Goal: Find specific page/section: Find specific page/section

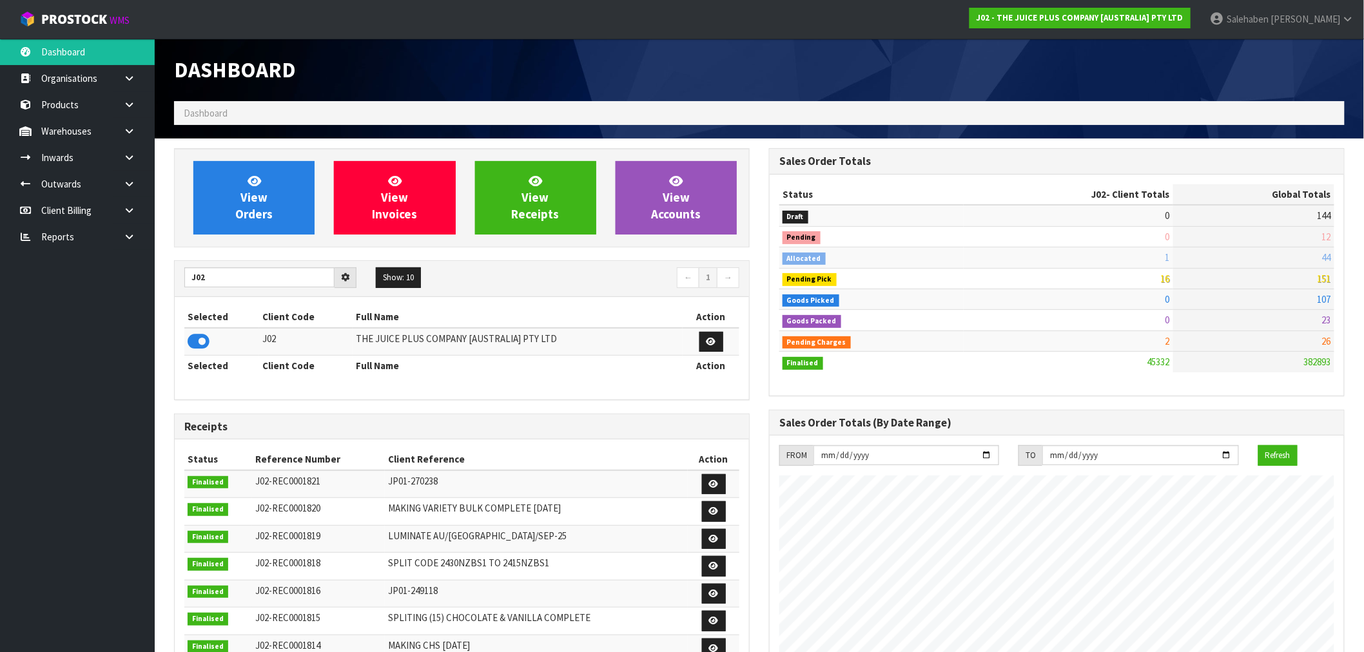
scroll to position [976, 595]
drag, startPoint x: 204, startPoint y: 275, endPoint x: 131, endPoint y: 281, distance: 72.4
click at [131, 282] on body "Toggle navigation ProStock WMS J02 - THE JUICE PLUS COMPANY [AUSTRALIA] PTY LTD…" at bounding box center [682, 326] width 1364 height 652
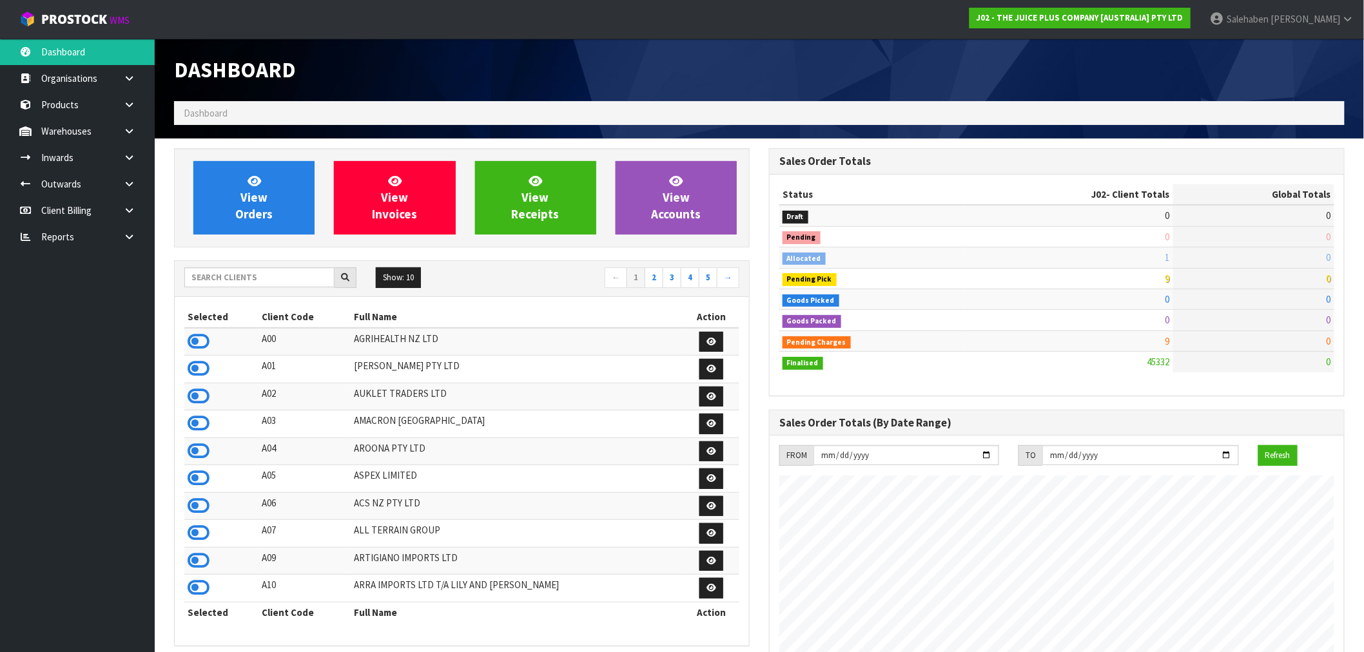
scroll to position [976, 595]
click at [265, 276] on input "text" at bounding box center [259, 277] width 150 height 20
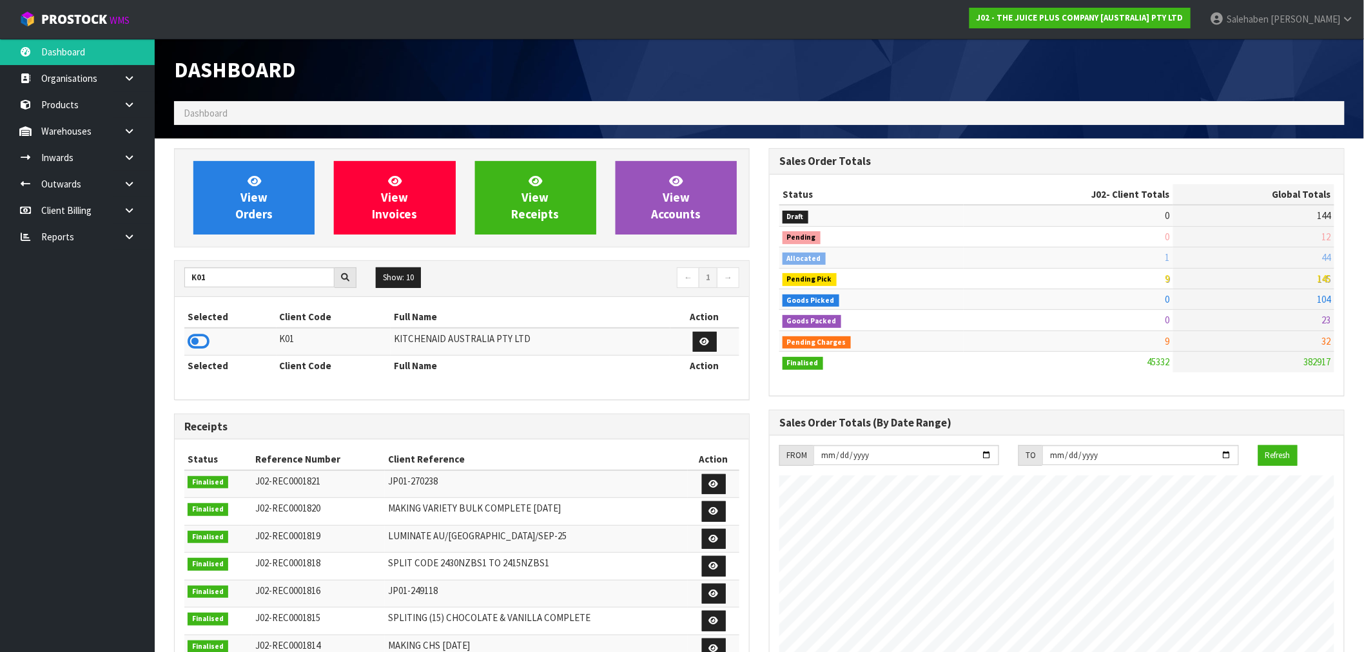
click at [185, 343] on td at bounding box center [230, 342] width 92 height 28
click at [189, 342] on icon at bounding box center [199, 341] width 22 height 19
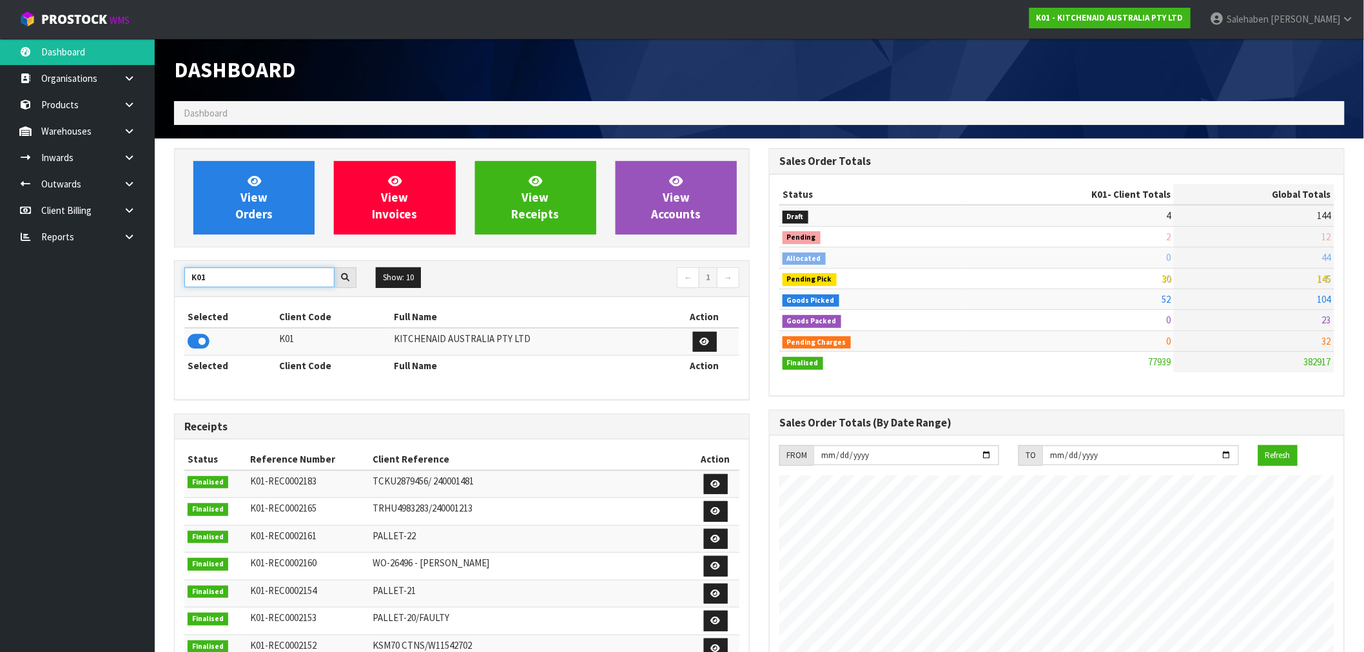
drag, startPoint x: 220, startPoint y: 277, endPoint x: 179, endPoint y: 289, distance: 42.2
click at [179, 289] on div "K01 Show: 10 5 10 25 50 ← 1 →" at bounding box center [462, 278] width 574 height 23
type input "C11"
click at [195, 337] on icon at bounding box center [199, 341] width 22 height 19
drag, startPoint x: 210, startPoint y: 276, endPoint x: 142, endPoint y: 308, distance: 75.0
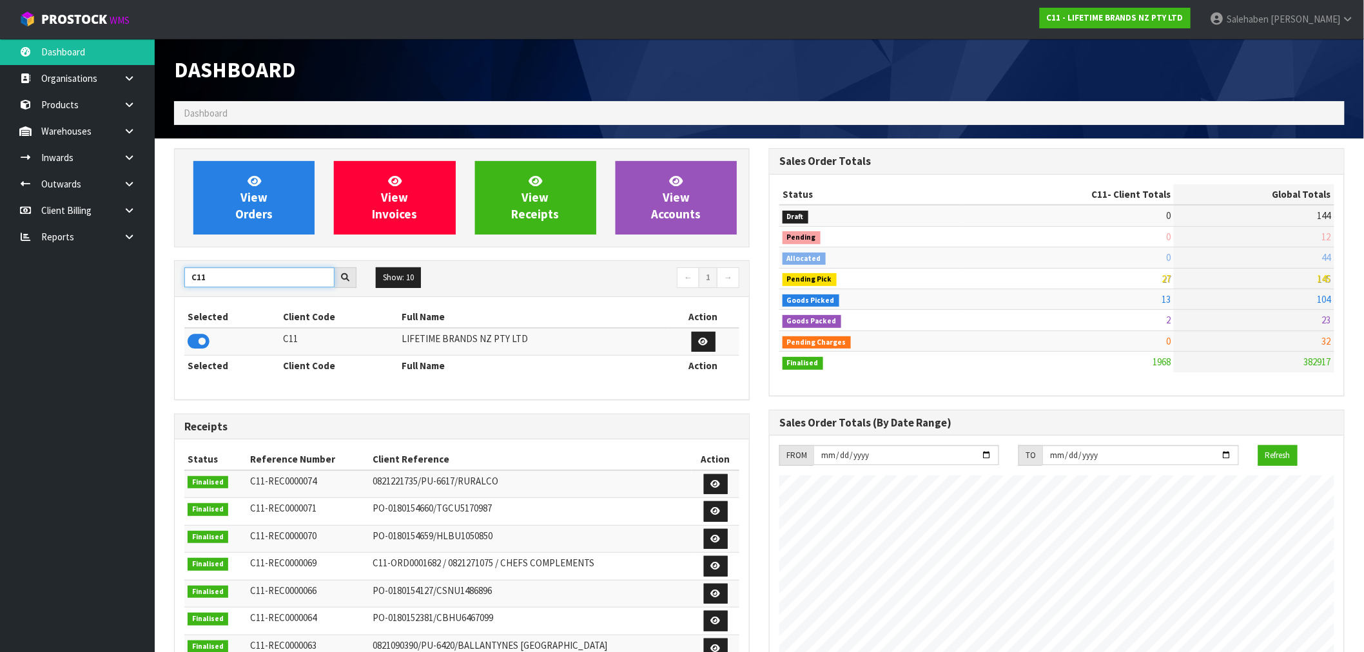
click at [151, 303] on body "Toggle navigation ProStock WMS C11 - LIFETIME BRANDS NZ PTY LTD [PERSON_NAME] L…" at bounding box center [682, 326] width 1364 height 652
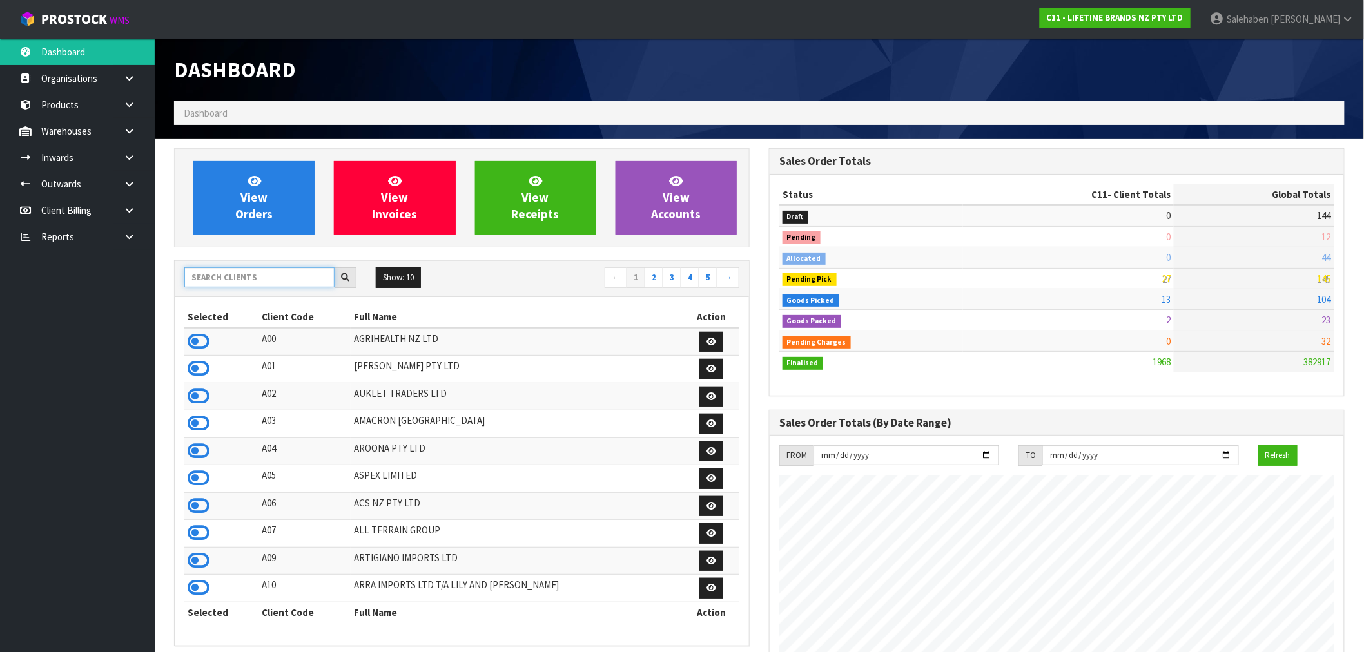
click at [259, 272] on input "text" at bounding box center [259, 277] width 150 height 20
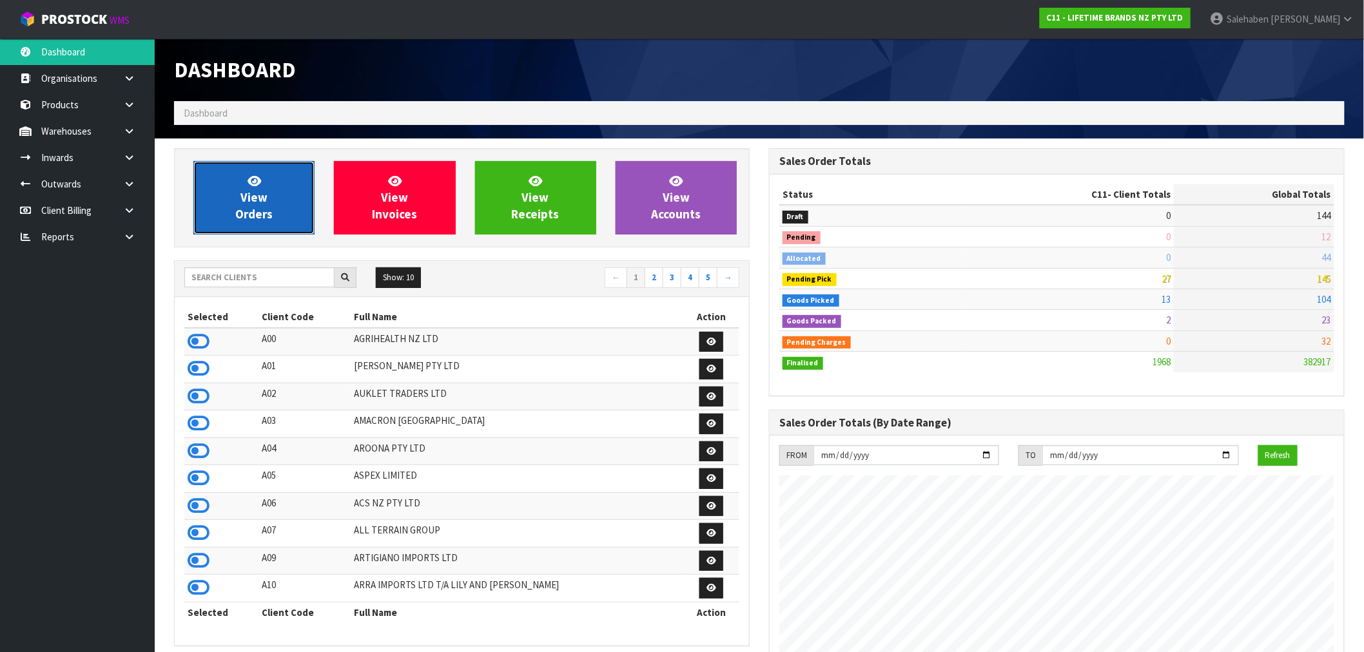
click at [257, 195] on span "View Orders" at bounding box center [253, 197] width 37 height 48
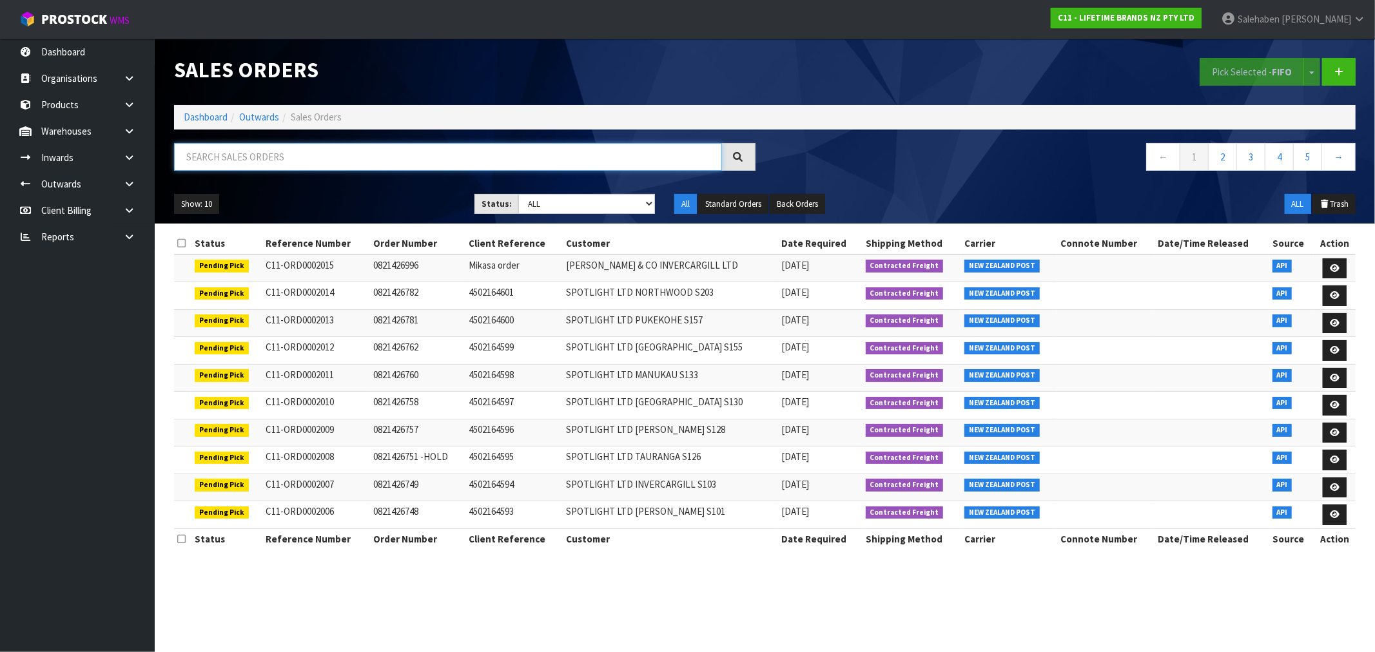
click at [297, 158] on input "text" at bounding box center [448, 157] width 548 height 28
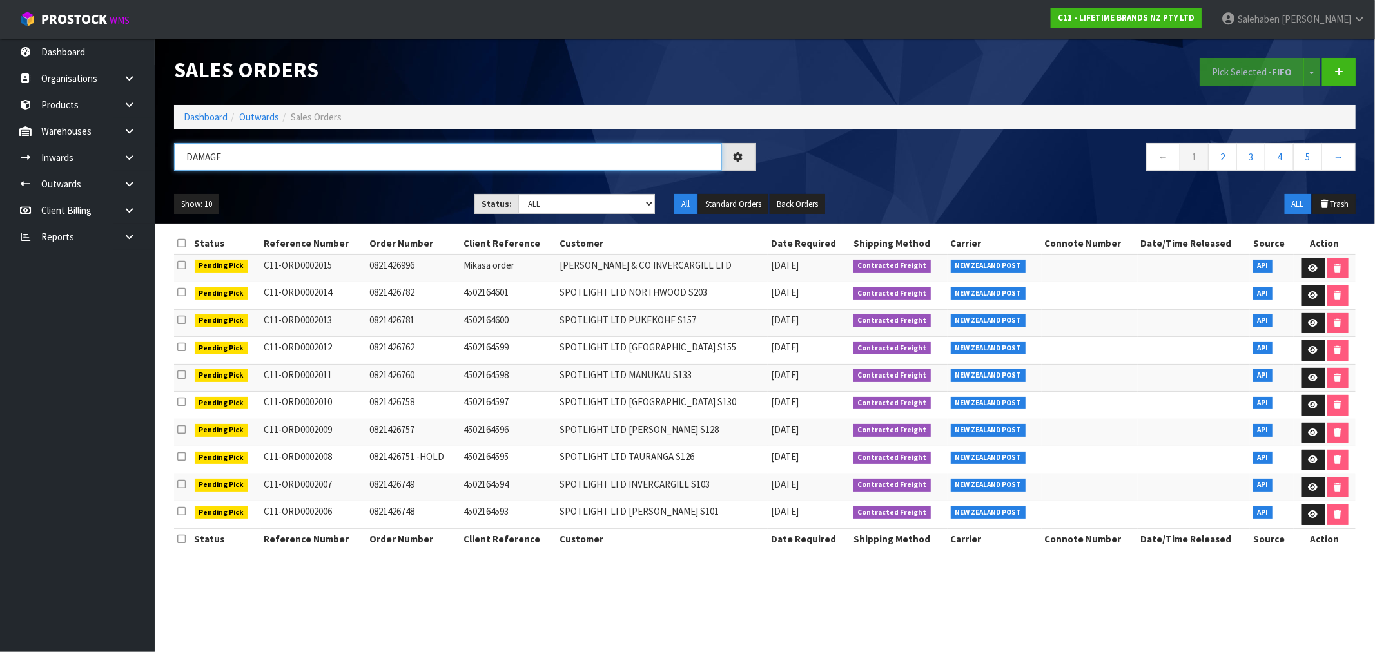
type input "DAMAGE"
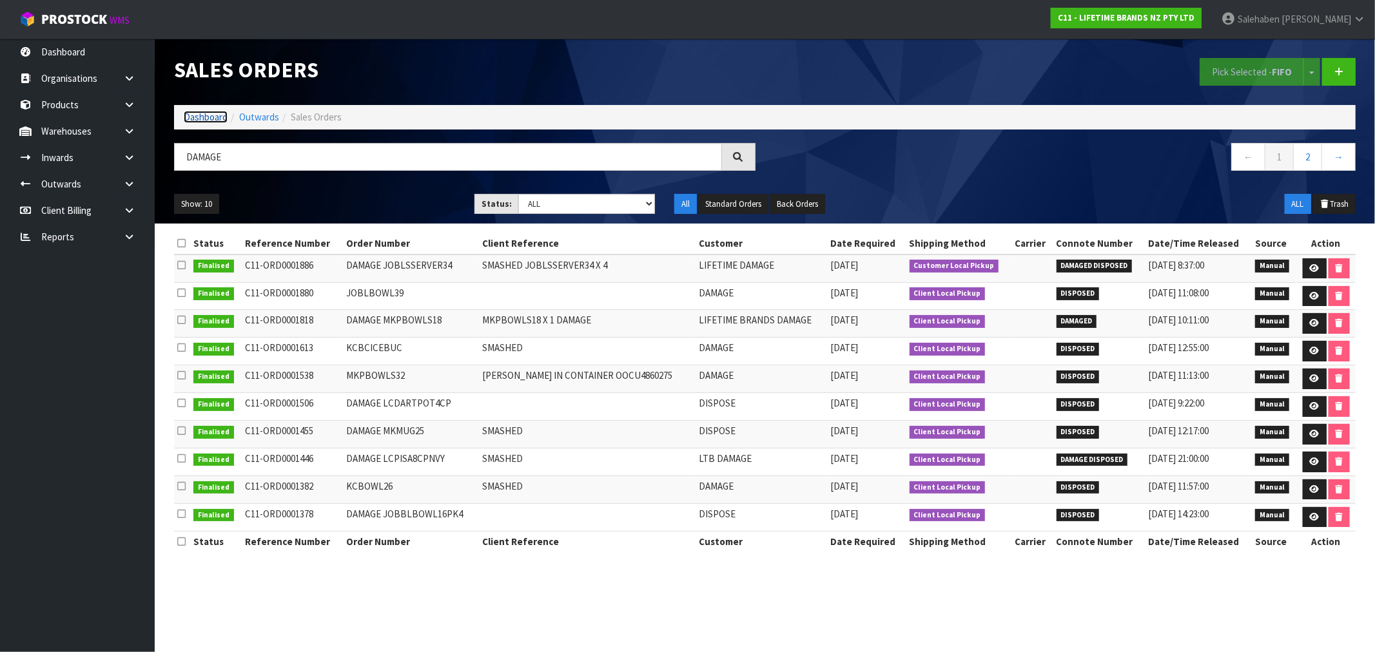
click at [213, 114] on link "Dashboard" at bounding box center [206, 117] width 44 height 12
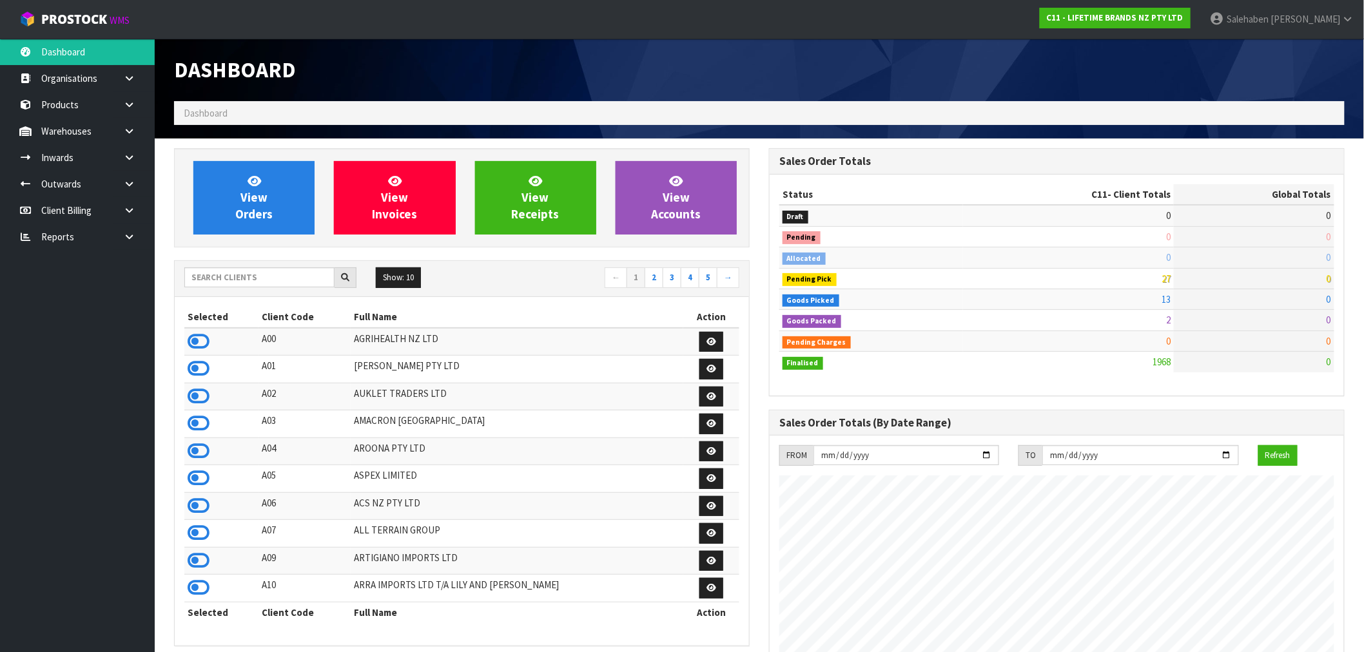
scroll to position [976, 595]
click at [249, 275] on input "text" at bounding box center [259, 277] width 150 height 20
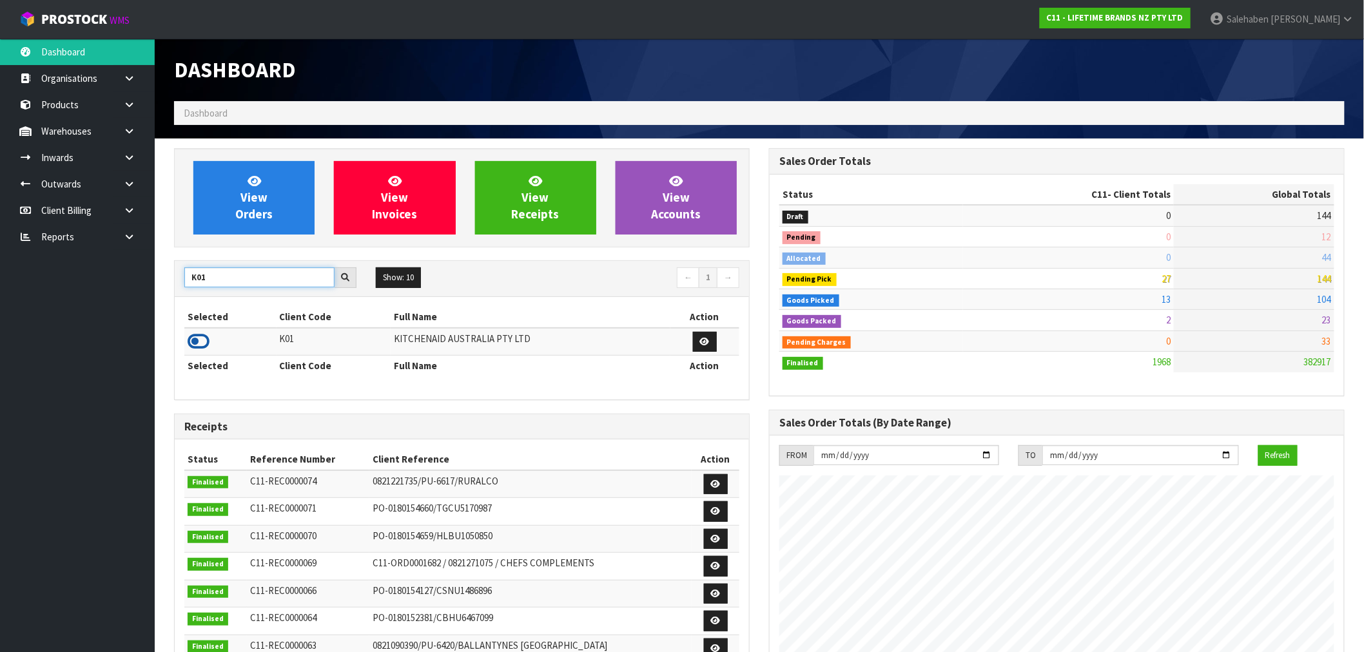
type input "K01"
click at [197, 336] on icon at bounding box center [199, 341] width 22 height 19
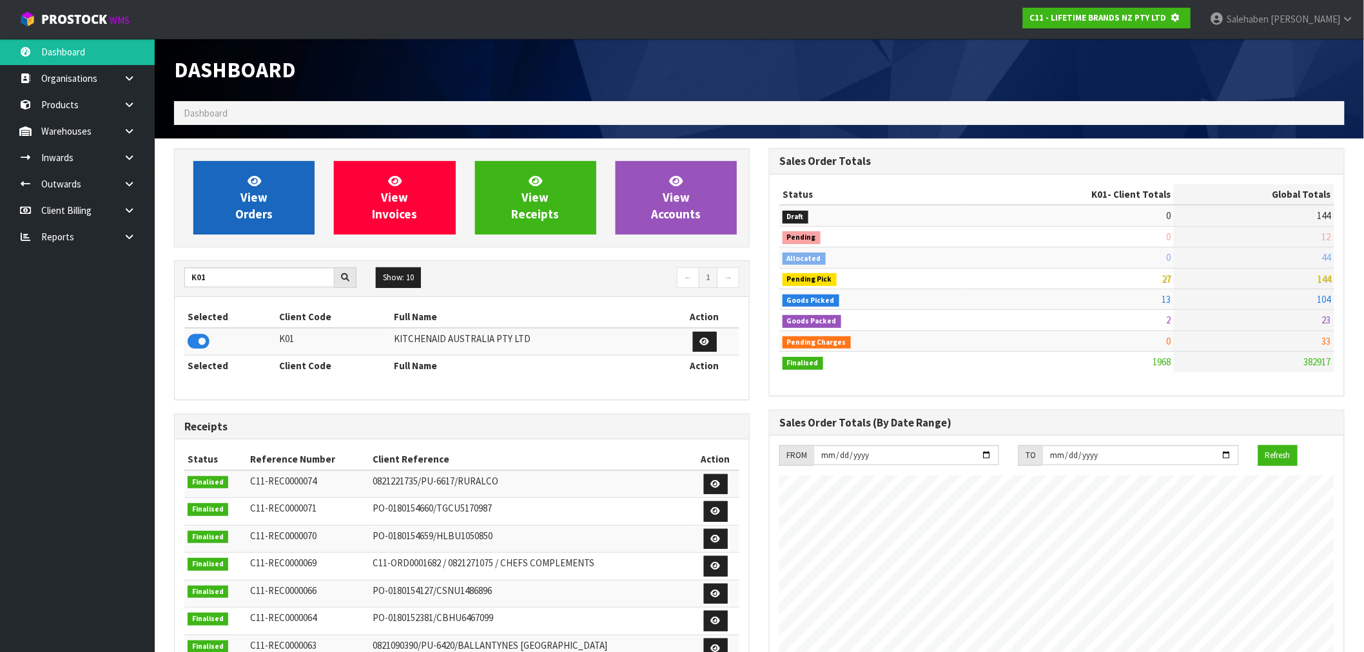
scroll to position [643698, 643906]
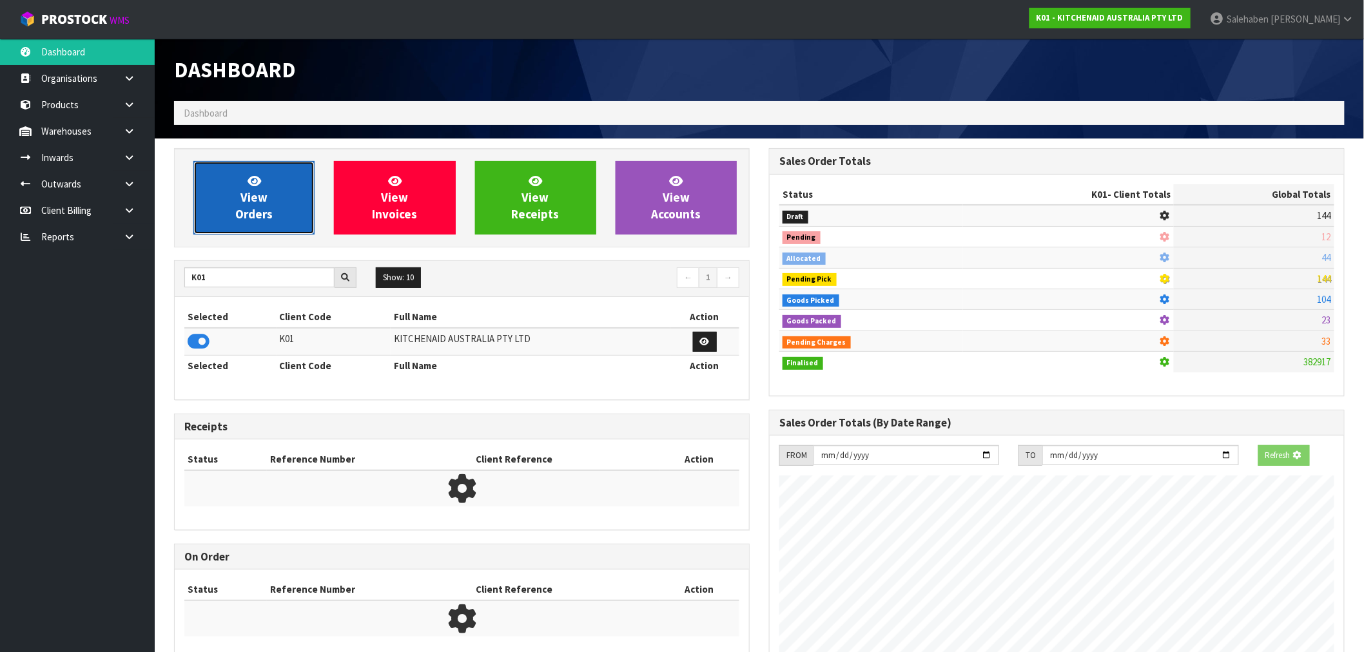
click at [222, 208] on link "View Orders" at bounding box center [253, 197] width 121 height 73
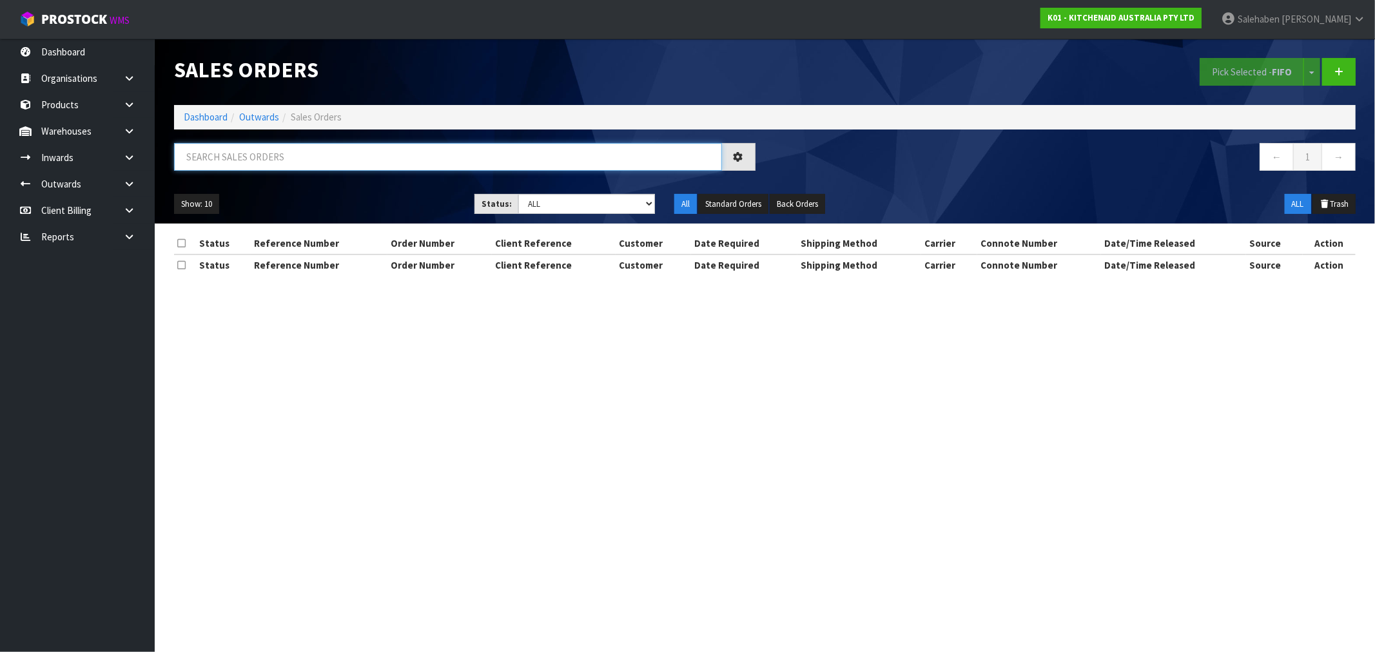
click at [204, 153] on input "text" at bounding box center [448, 157] width 548 height 28
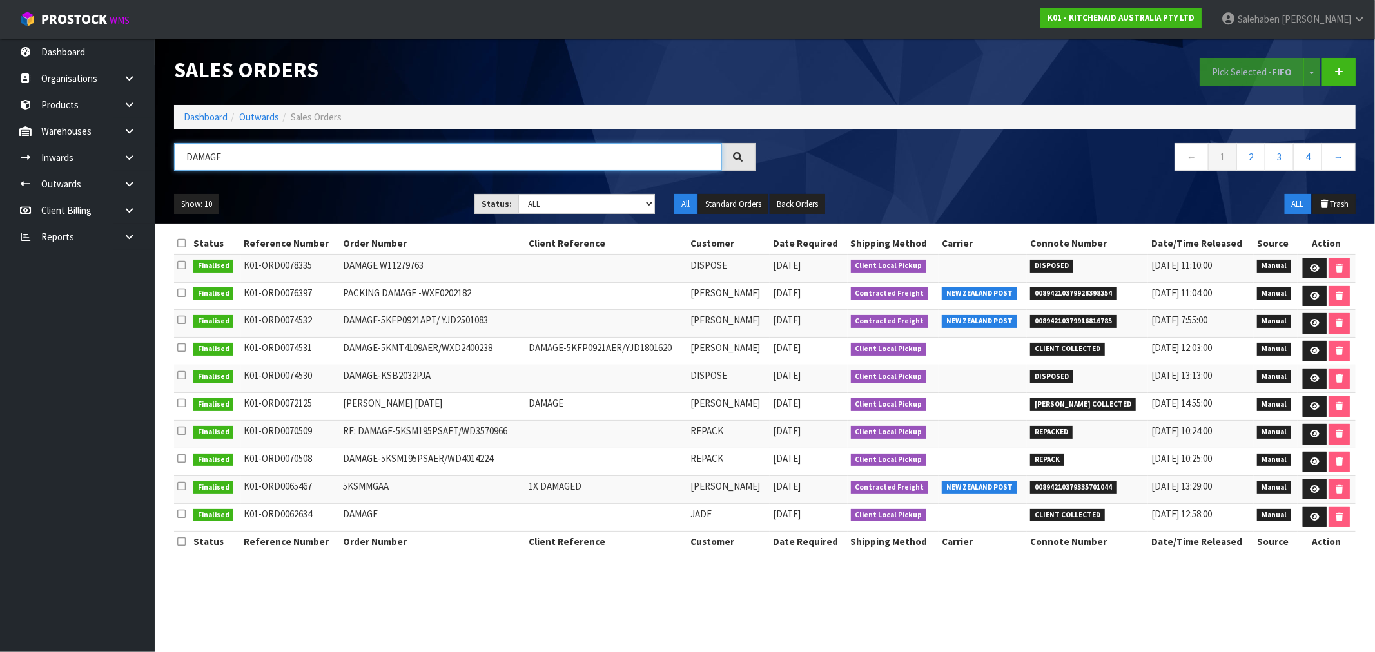
drag, startPoint x: 235, startPoint y: 155, endPoint x: 184, endPoint y: 157, distance: 51.0
click at [184, 157] on input "DAMAGE" at bounding box center [448, 157] width 548 height 28
type input "DISPOSE"
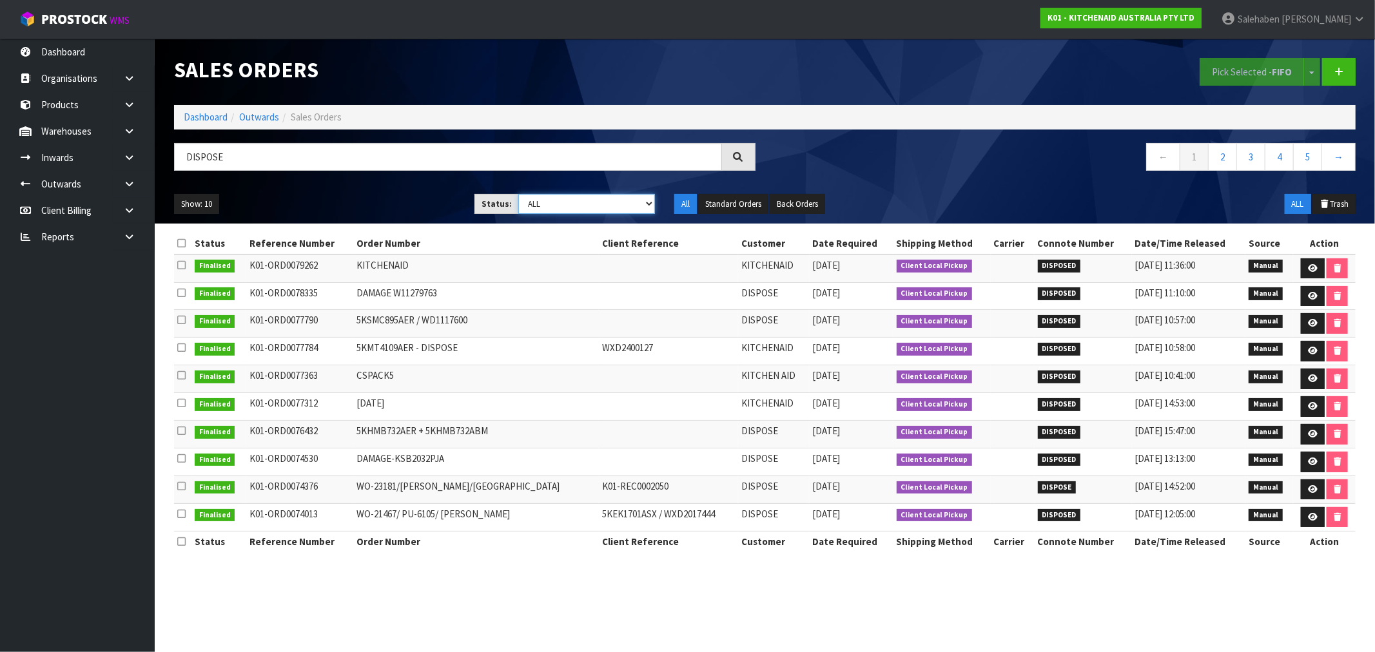
click at [647, 204] on select "Draft Pending Allocated Pending Pick Goods Picked Goods Packed Pending Charges …" at bounding box center [586, 204] width 137 height 20
click at [518, 194] on select "Draft Pending Allocated Pending Pick Goods Picked Goods Packed Pending Charges …" at bounding box center [586, 204] width 137 height 20
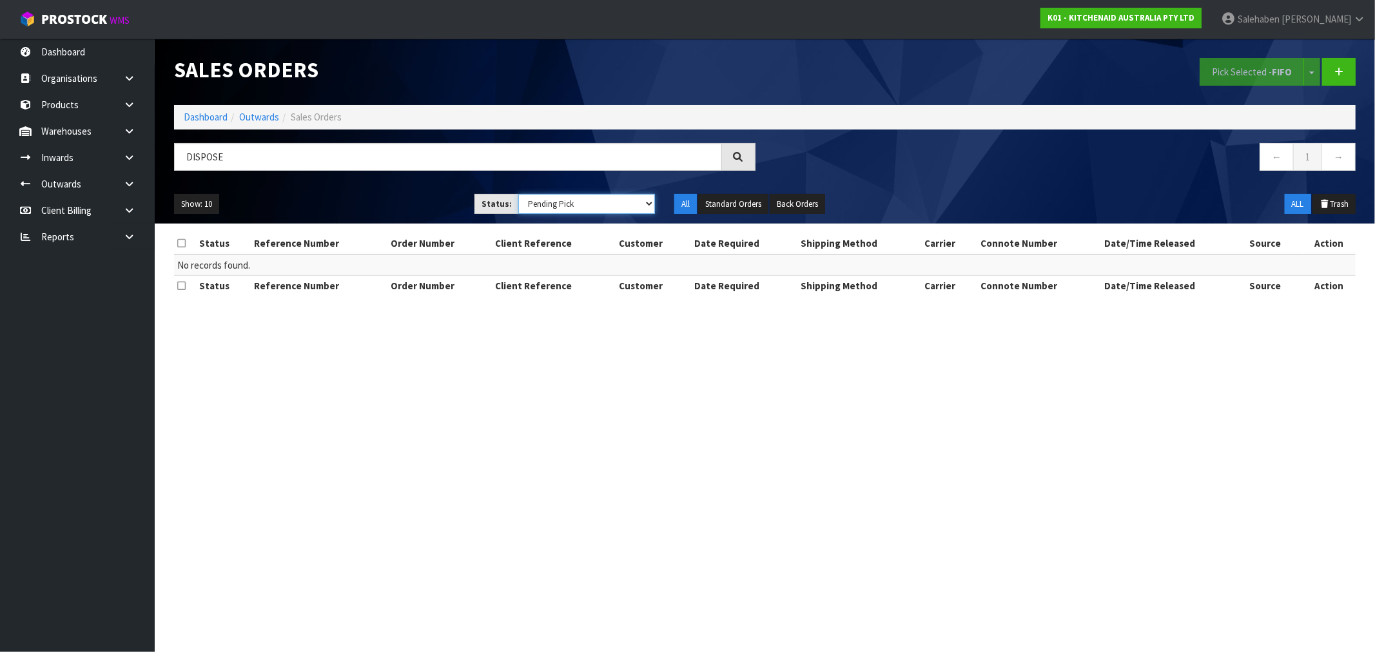
drag, startPoint x: 634, startPoint y: 205, endPoint x: 624, endPoint y: 210, distance: 11.5
click at [634, 205] on select "Draft Pending Allocated Pending Pick Goods Picked Goods Packed Pending Charges …" at bounding box center [586, 204] width 137 height 20
click at [518, 194] on select "Draft Pending Allocated Pending Pick Goods Picked Goods Packed Pending Charges …" at bounding box center [586, 204] width 137 height 20
click at [647, 204] on select "Draft Pending Allocated Pending Pick Goods Picked Goods Packed Pending Charges …" at bounding box center [586, 204] width 137 height 20
click at [518, 194] on select "Draft Pending Allocated Pending Pick Goods Picked Goods Packed Pending Charges …" at bounding box center [586, 204] width 137 height 20
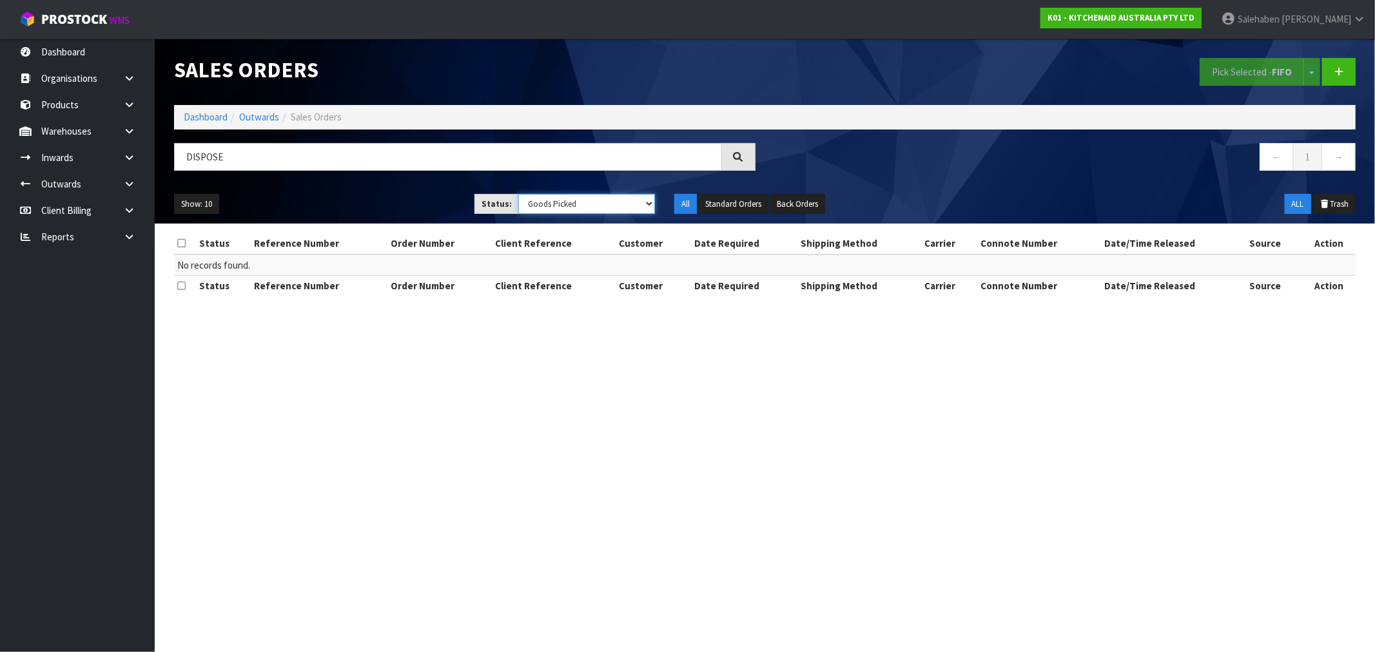
drag, startPoint x: 620, startPoint y: 200, endPoint x: 615, endPoint y: 208, distance: 9.0
click at [620, 200] on select "Draft Pending Allocated Pending Pick Goods Picked Goods Packed Pending Charges …" at bounding box center [586, 204] width 137 height 20
click at [518, 194] on select "Draft Pending Allocated Pending Pick Goods Picked Goods Packed Pending Charges …" at bounding box center [586, 204] width 137 height 20
click at [597, 203] on select "Draft Pending Allocated Pending Pick Goods Picked Goods Packed Pending Charges …" at bounding box center [586, 204] width 137 height 20
select select "string:ALL"
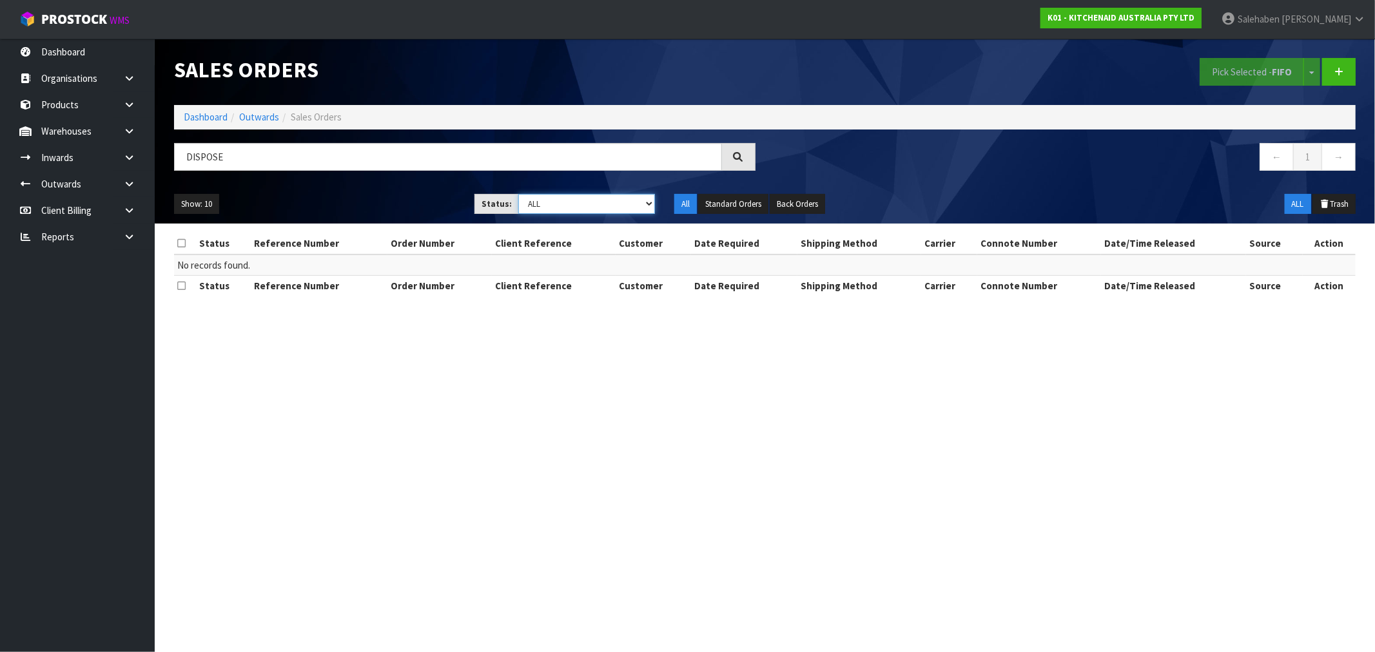
click at [518, 194] on select "Draft Pending Allocated Pending Pick Goods Picked Goods Packed Pending Charges …" at bounding box center [586, 204] width 137 height 20
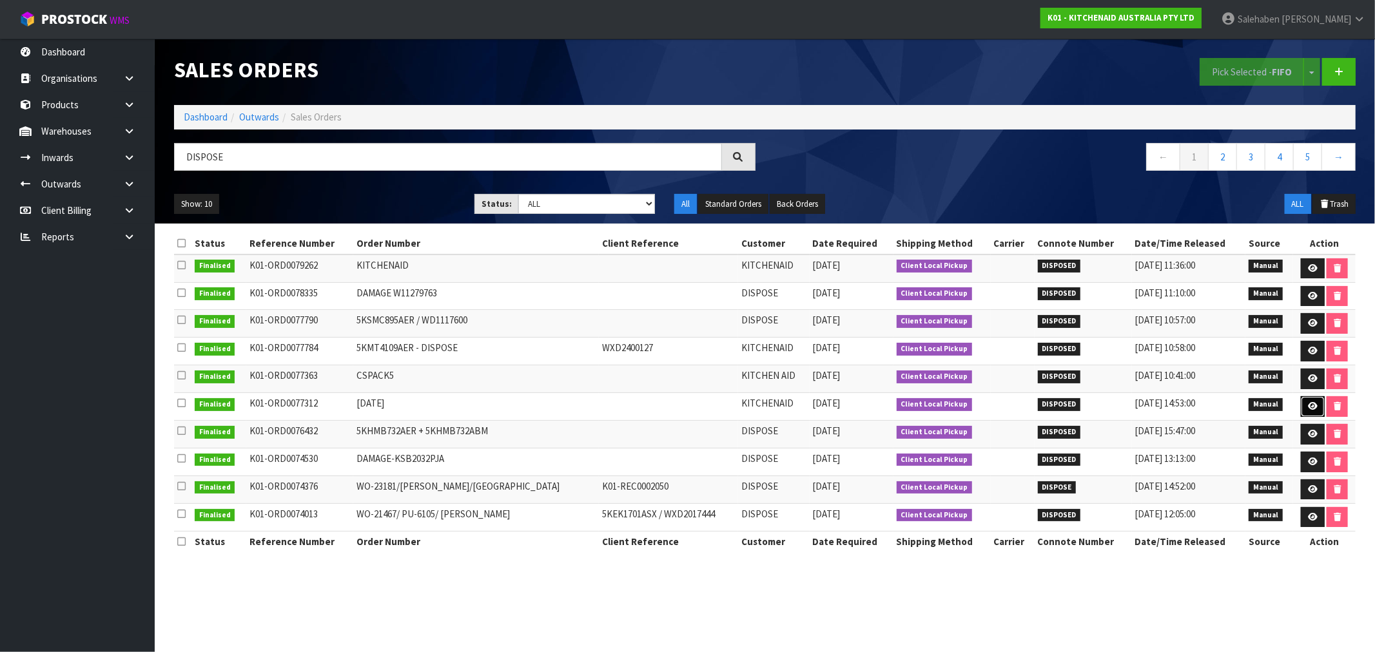
click at [1315, 403] on link at bounding box center [1313, 406] width 24 height 21
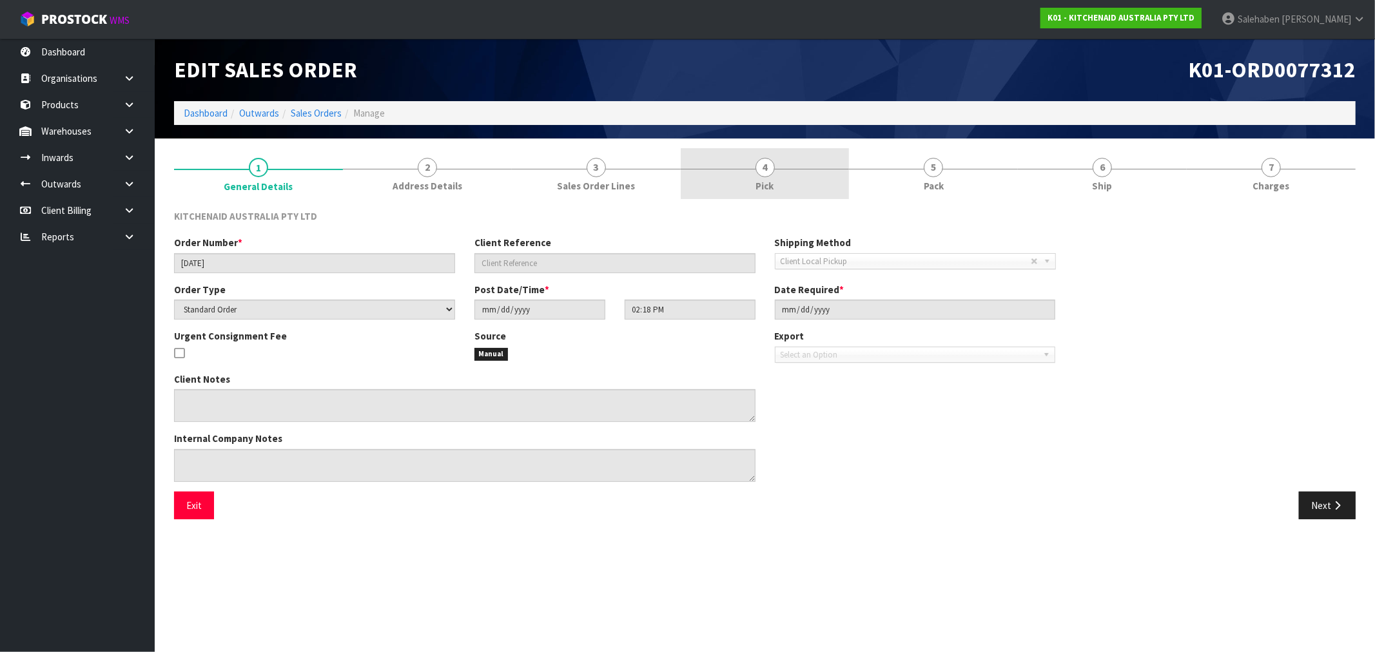
click at [764, 175] on span "4" at bounding box center [764, 167] width 19 height 19
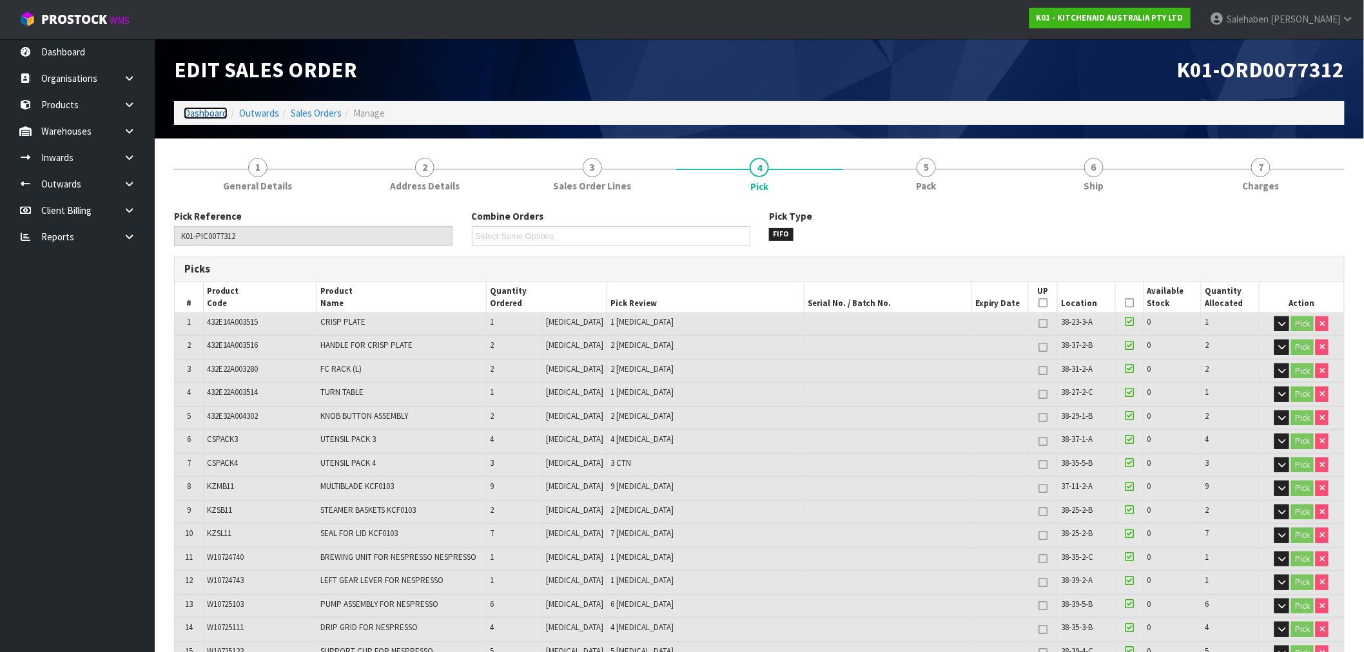
click at [205, 111] on link "Dashboard" at bounding box center [206, 113] width 44 height 12
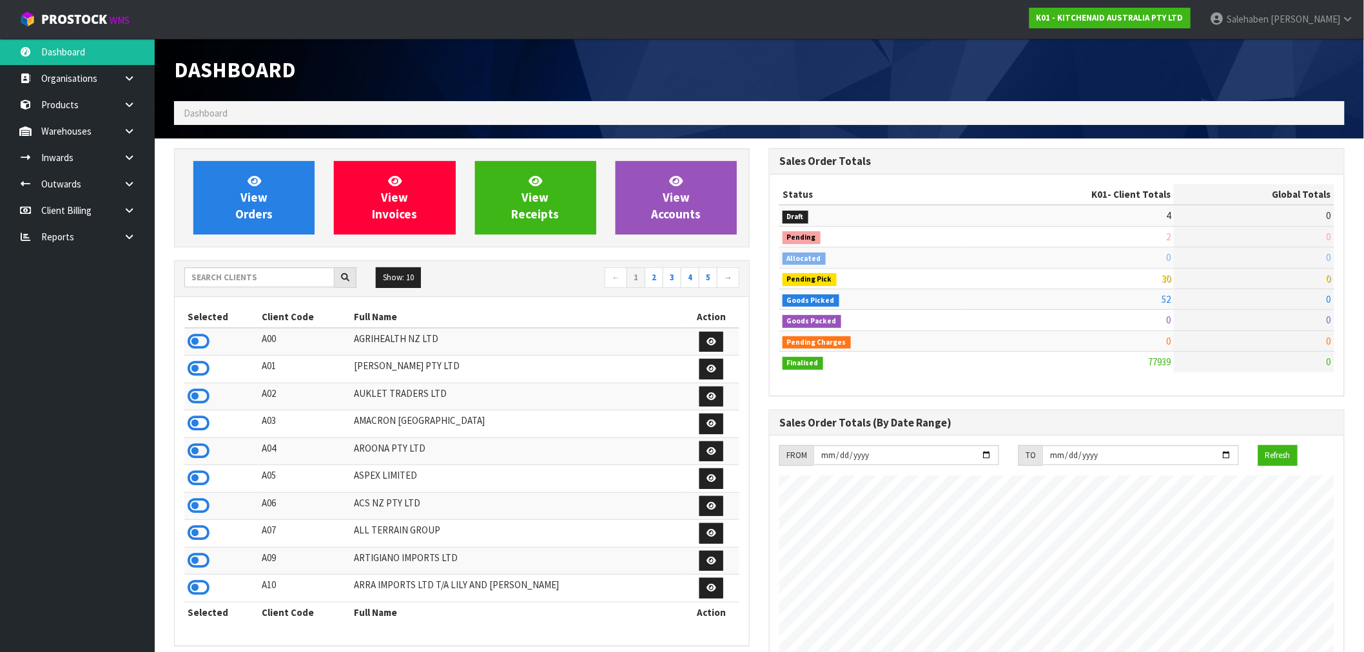
scroll to position [976, 595]
